Goal: Transaction & Acquisition: Book appointment/travel/reservation

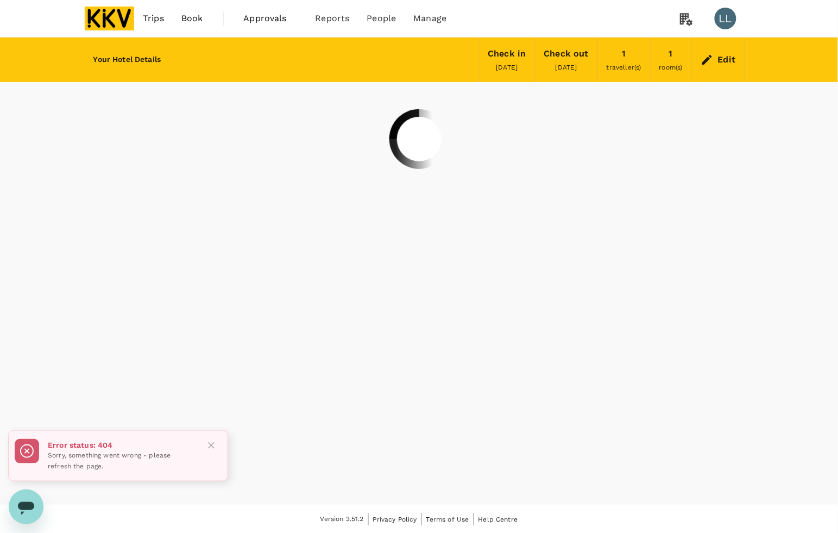
click at [90, 11] on img at bounding box center [110, 19] width 50 height 24
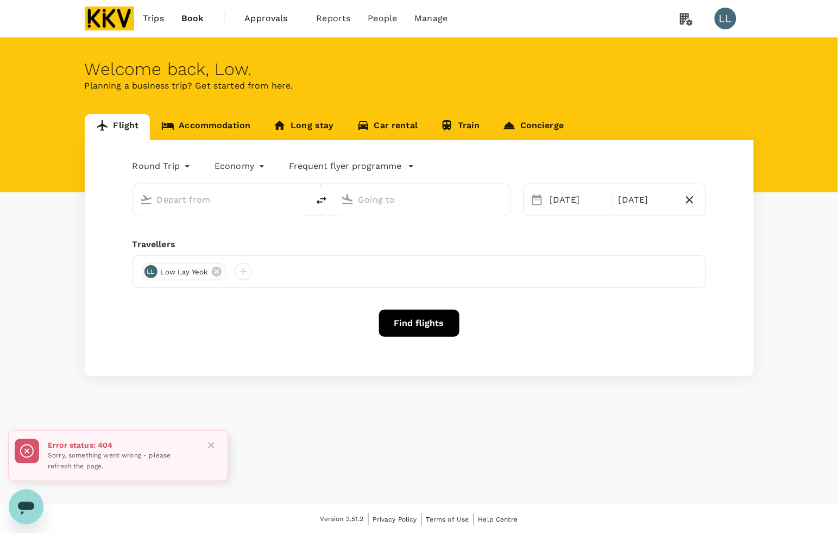
type input "Penang, [GEOGRAPHIC_DATA] (any)"
type input "Kota Kinabalu Intl (BKI)"
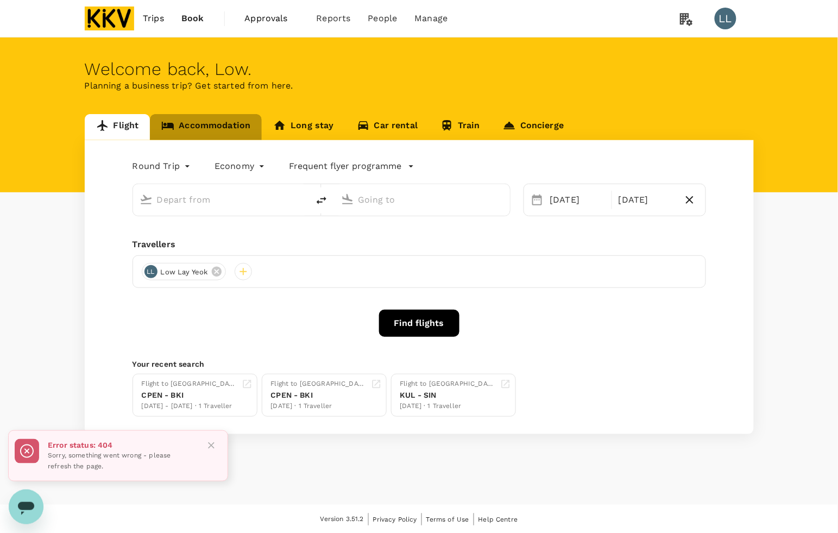
type input "Penang, [GEOGRAPHIC_DATA] (any)"
type input "Kota Kinabalu Intl (BKI)"
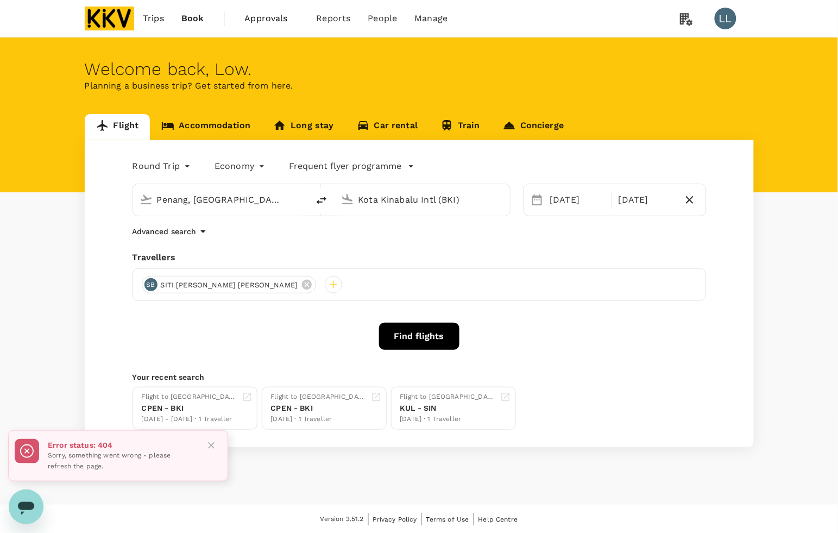
click at [210, 122] on link "Accommodation" at bounding box center [206, 127] width 112 height 26
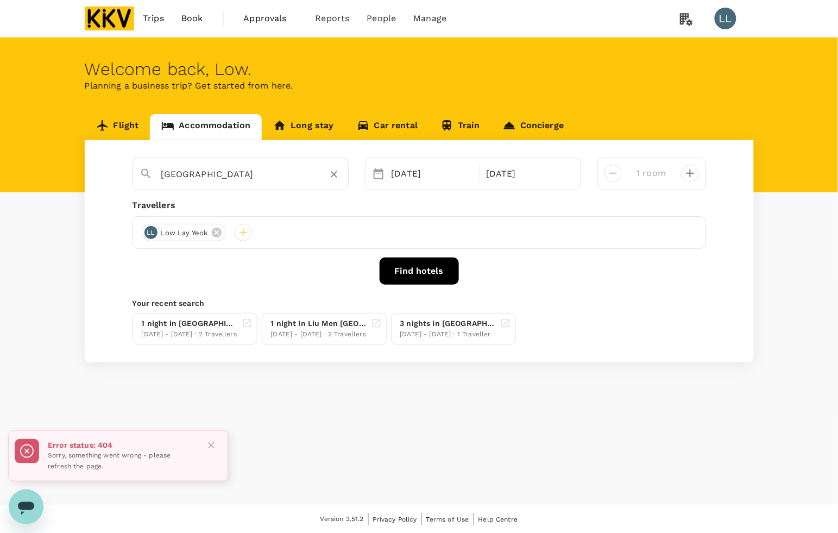
type input "The Signature Hotel & Serviced Suites [GEOGRAPHIC_DATA]"
click at [338, 175] on icon "Clear" at bounding box center [334, 174] width 11 height 11
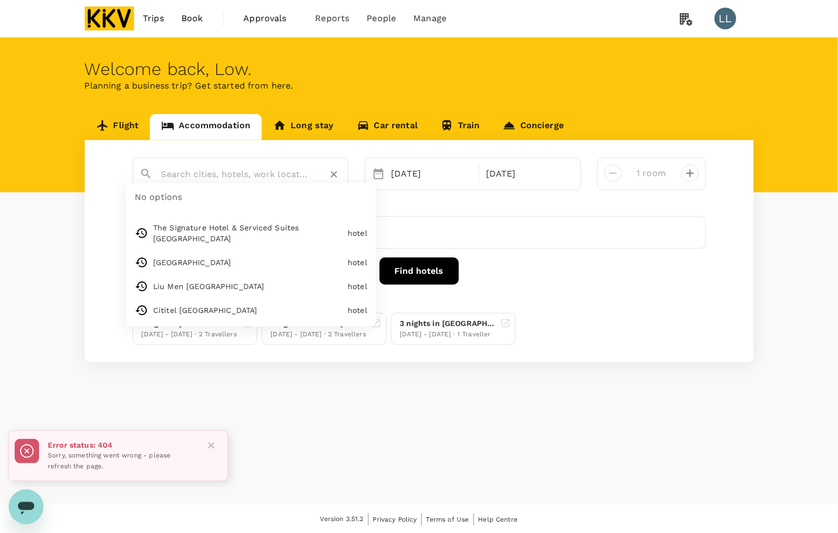
click at [306, 172] on input "text" at bounding box center [236, 174] width 150 height 17
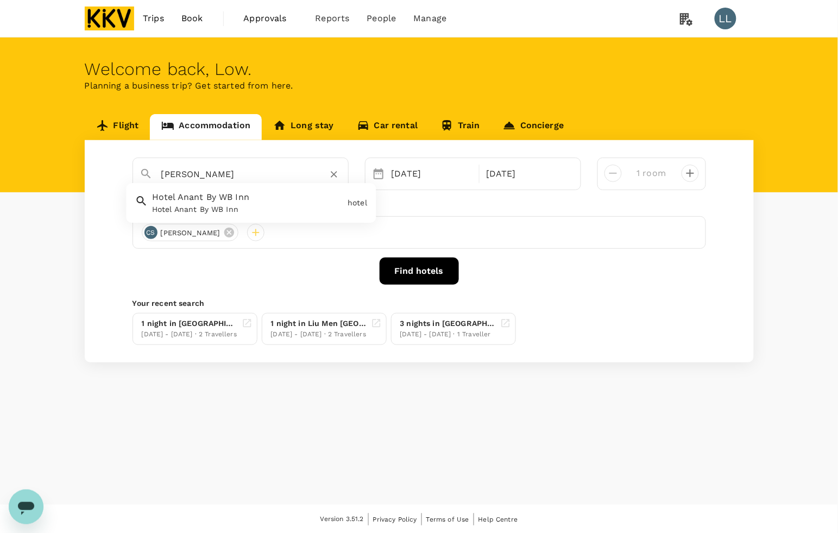
click at [237, 197] on span "Hotel Anant By WB Inn" at bounding box center [200, 197] width 97 height 10
type input "Hotel Anant By WB Inn"
click at [386, 175] on div "[DATE]" at bounding box center [432, 174] width 95 height 22
click at [476, 169] on div "[DATE]" at bounding box center [432, 174] width 90 height 22
click at [500, 172] on div "[DATE]" at bounding box center [527, 174] width 90 height 22
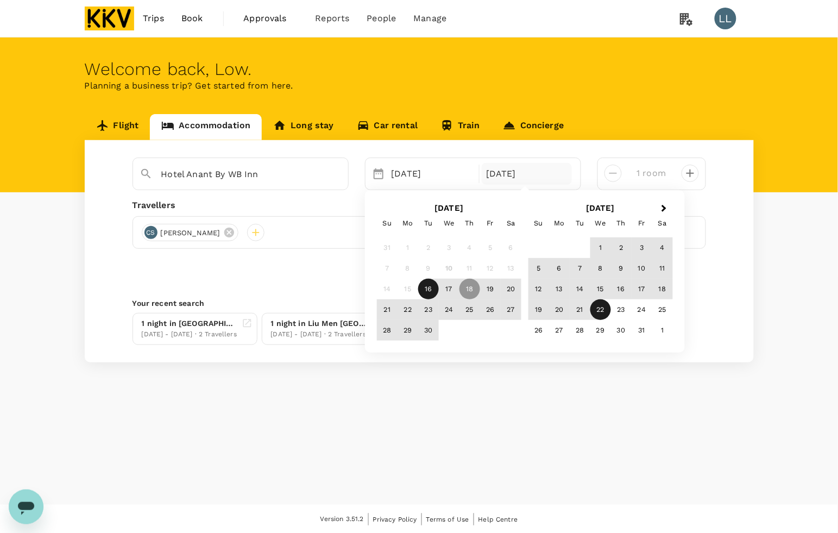
click at [603, 308] on div "22" at bounding box center [600, 309] width 21 height 21
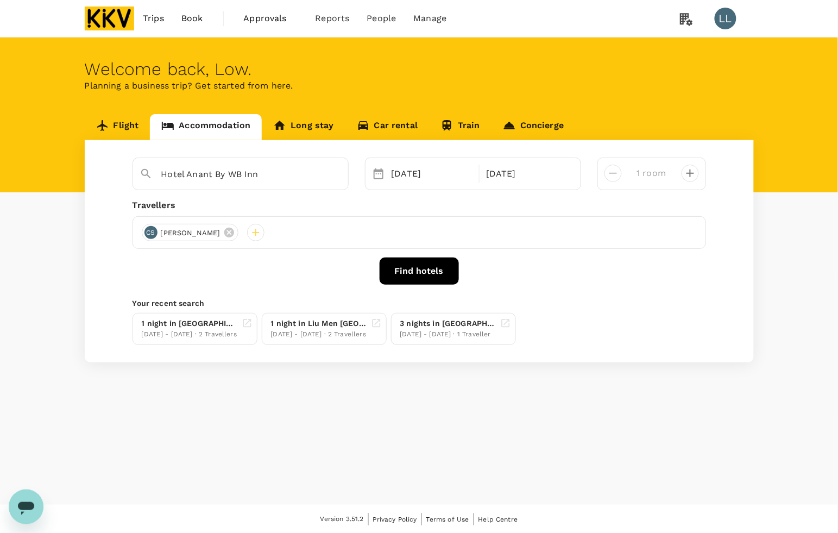
click at [224, 234] on span "[PERSON_NAME]" at bounding box center [190, 233] width 73 height 11
click at [227, 230] on icon at bounding box center [229, 232] width 12 height 12
click at [151, 230] on div at bounding box center [150, 232] width 17 height 17
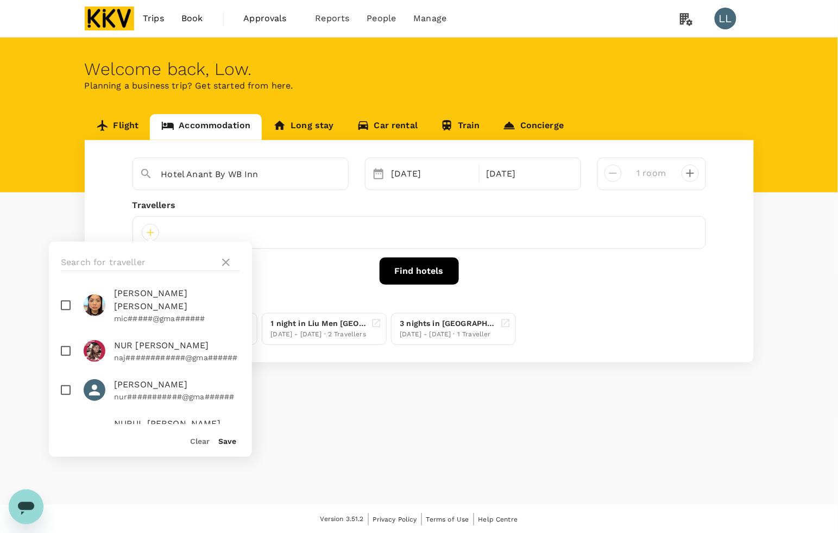
scroll to position [543, 0]
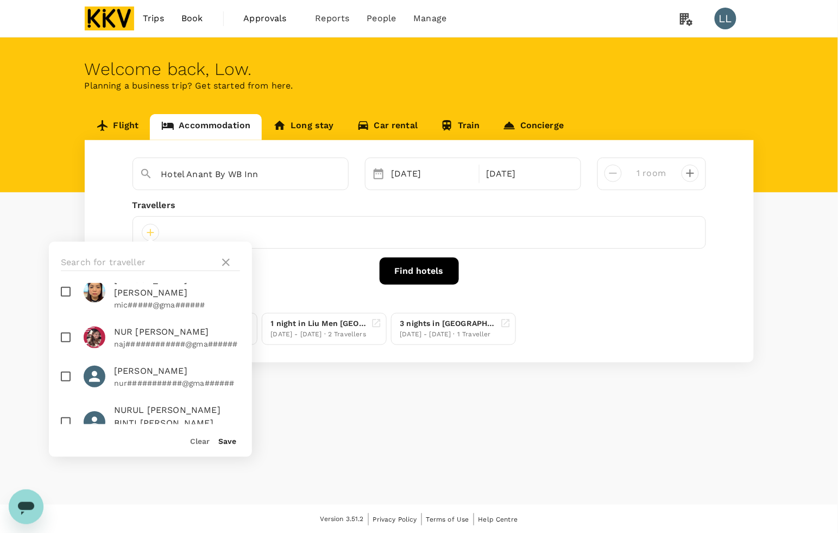
drag, startPoint x: 69, startPoint y: 317, endPoint x: 174, endPoint y: 333, distance: 106.6
click at [183, 330] on li "NUR [PERSON_NAME] naj############@gma######" at bounding box center [150, 337] width 203 height 39
checkbox input "true"
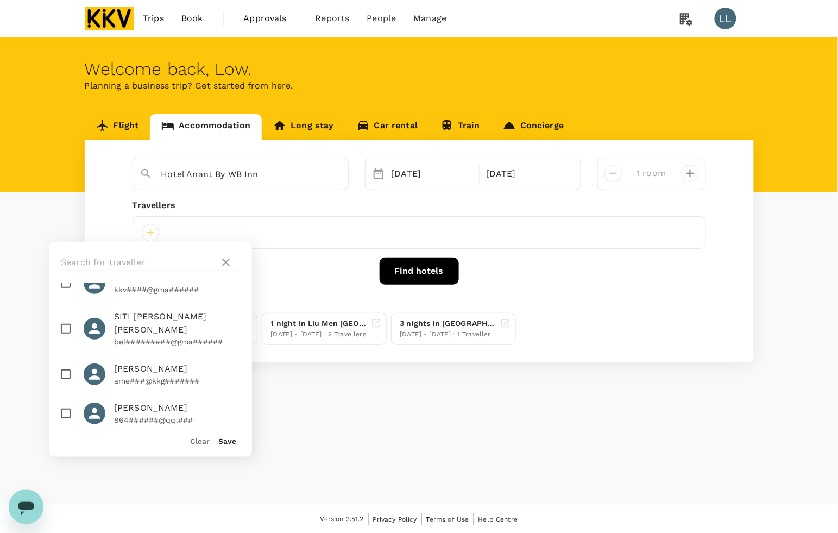
scroll to position [747, 0]
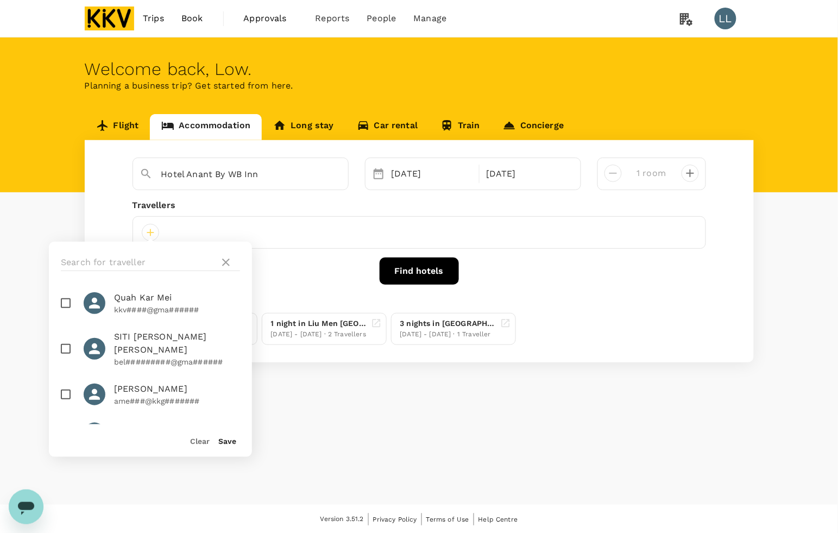
click at [66, 349] on input "checkbox" at bounding box center [65, 348] width 23 height 23
checkbox input "true"
click at [229, 443] on button "Save" at bounding box center [227, 441] width 18 height 9
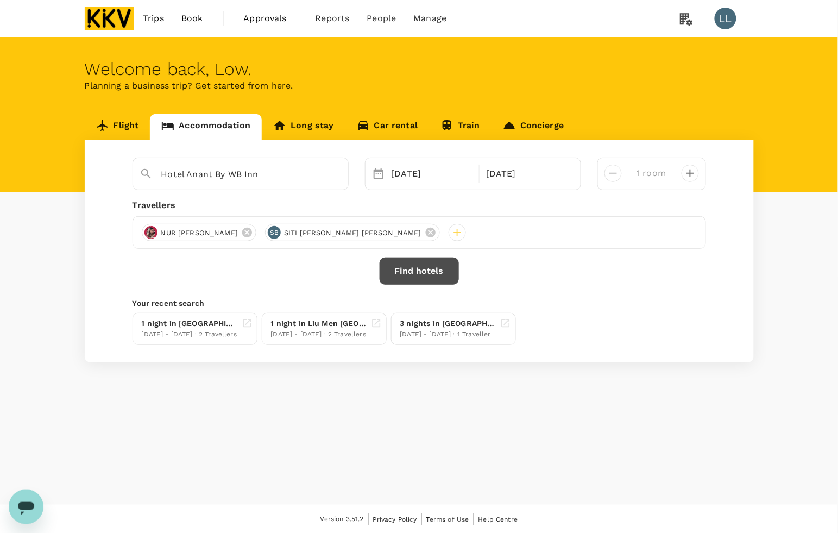
click at [439, 269] on button "Find hotels" at bounding box center [419, 270] width 79 height 27
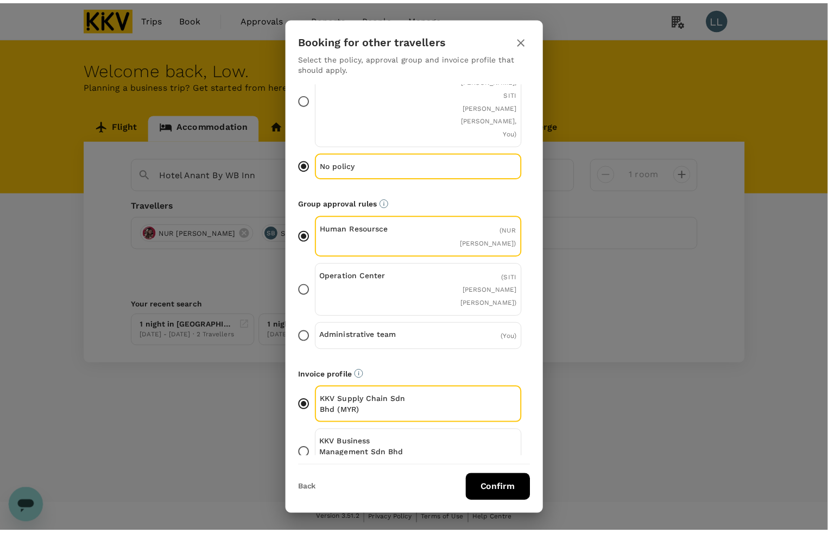
scroll to position [61, 0]
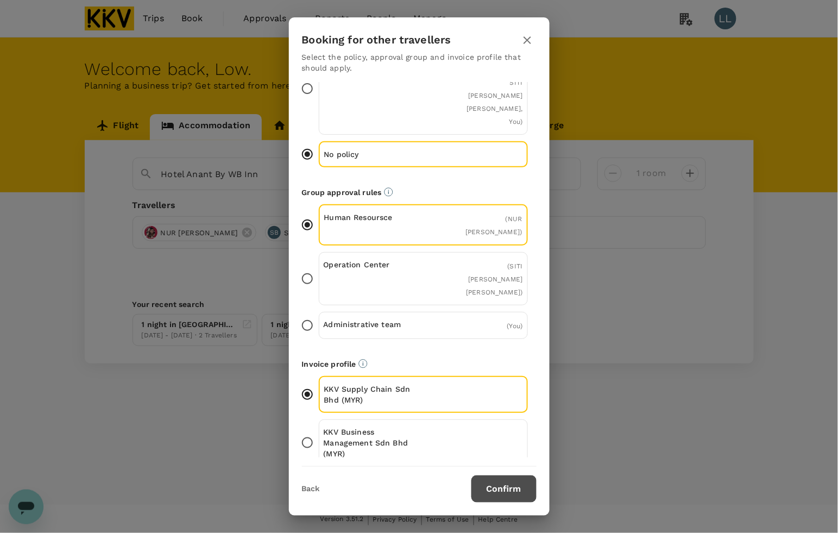
click at [495, 495] on button "Confirm" at bounding box center [503, 488] width 65 height 27
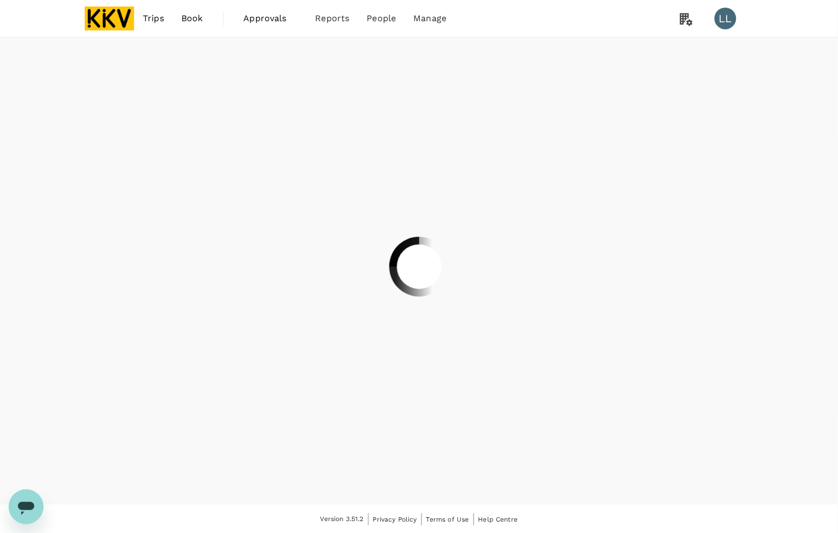
click at [437, 279] on div at bounding box center [419, 267] width 78 height 78
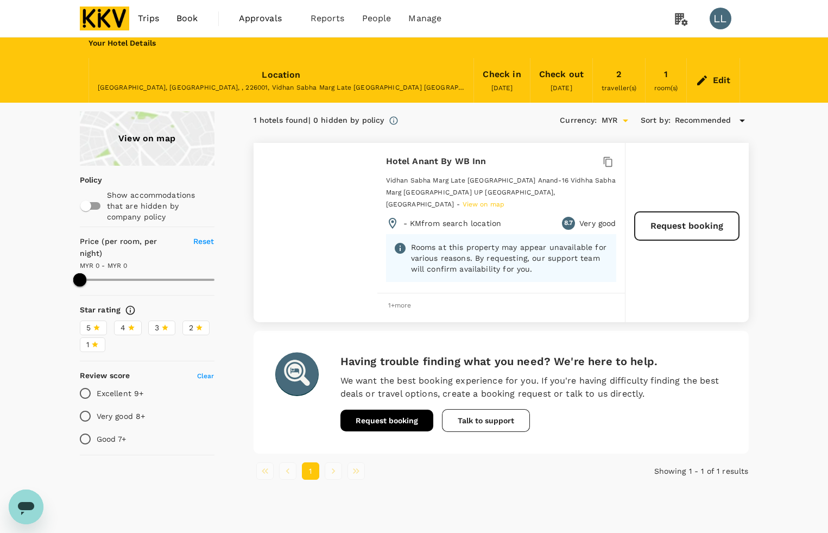
click at [792, 266] on div "View on map Policy Show accommodations that are hidden by company policy Price …" at bounding box center [414, 299] width 828 height 377
click at [718, 73] on div "Edit" at bounding box center [722, 80] width 18 height 15
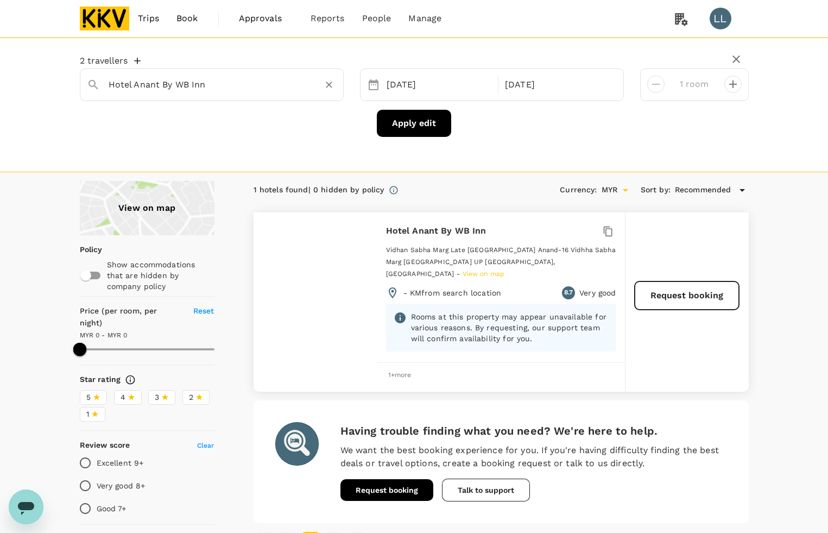
click at [201, 87] on input "Hotel Anant By WB Inn" at bounding box center [208, 84] width 198 height 17
drag, startPoint x: 274, startPoint y: 83, endPoint x: -54, endPoint y: 83, distance: 328.0
click at [0, 83] on html "Trips Book Approvals 0 Reports People Manage LL 2 travellers [PERSON_NAME] [GEO…" at bounding box center [414, 302] width 828 height 604
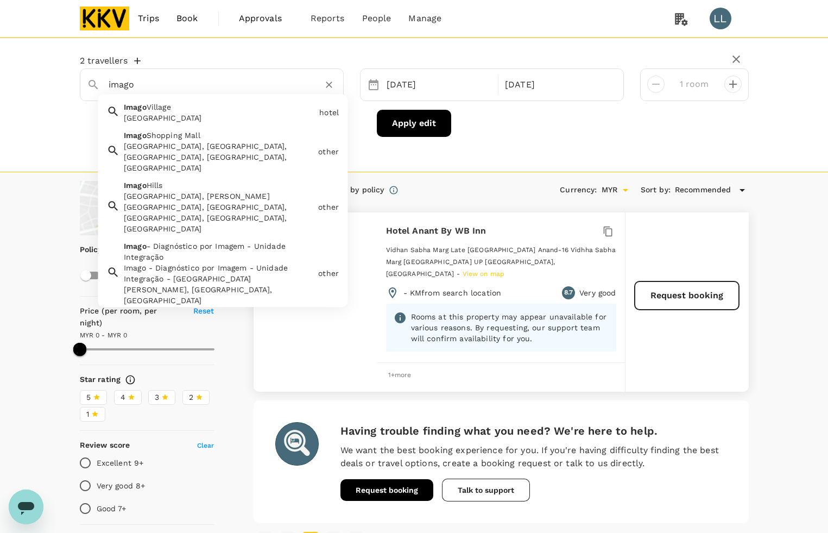
click at [197, 144] on div "[GEOGRAPHIC_DATA], [GEOGRAPHIC_DATA], [GEOGRAPHIC_DATA], [GEOGRAPHIC_DATA], [GE…" at bounding box center [219, 157] width 190 height 33
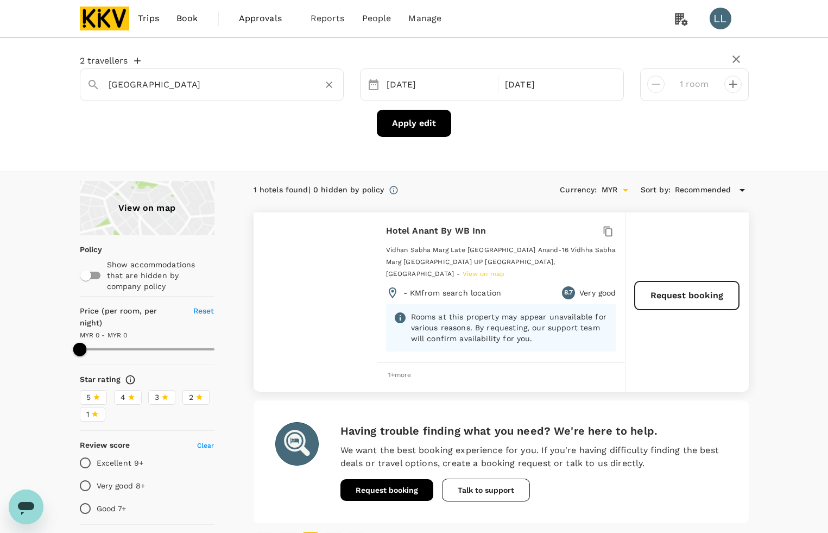
type input "[GEOGRAPHIC_DATA]"
click at [423, 121] on button "Apply edit" at bounding box center [414, 123] width 74 height 27
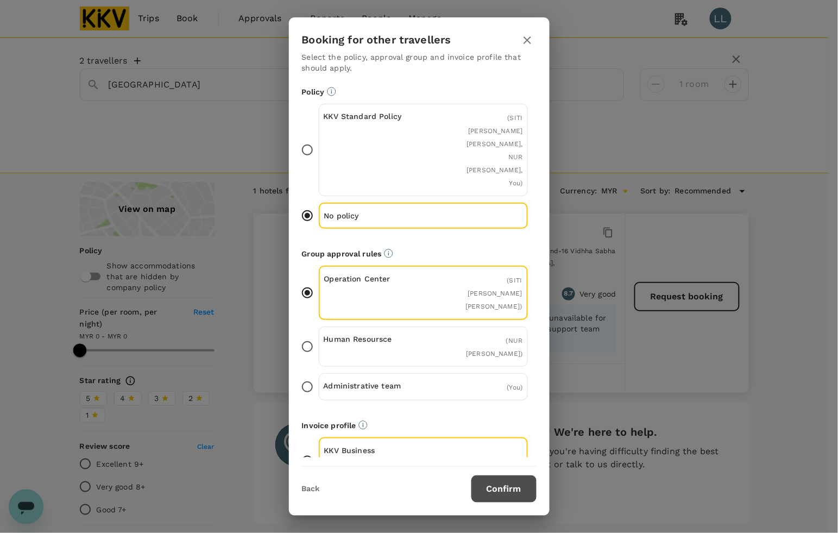
click at [506, 487] on button "Confirm" at bounding box center [503, 488] width 65 height 27
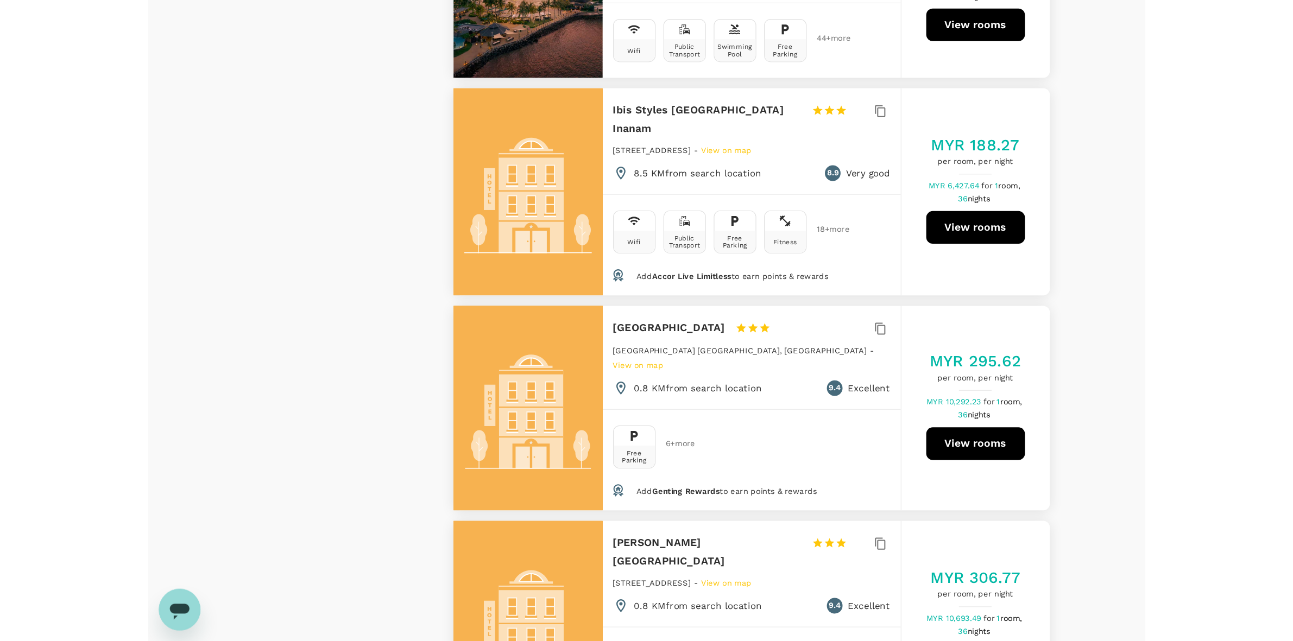
scroll to position [1833, 0]
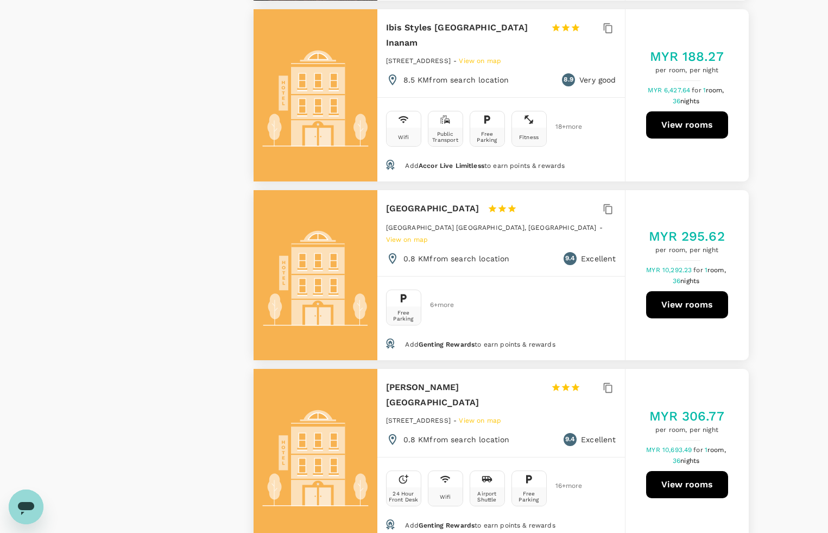
type input "1668"
